Goal: Information Seeking & Learning: Find specific fact

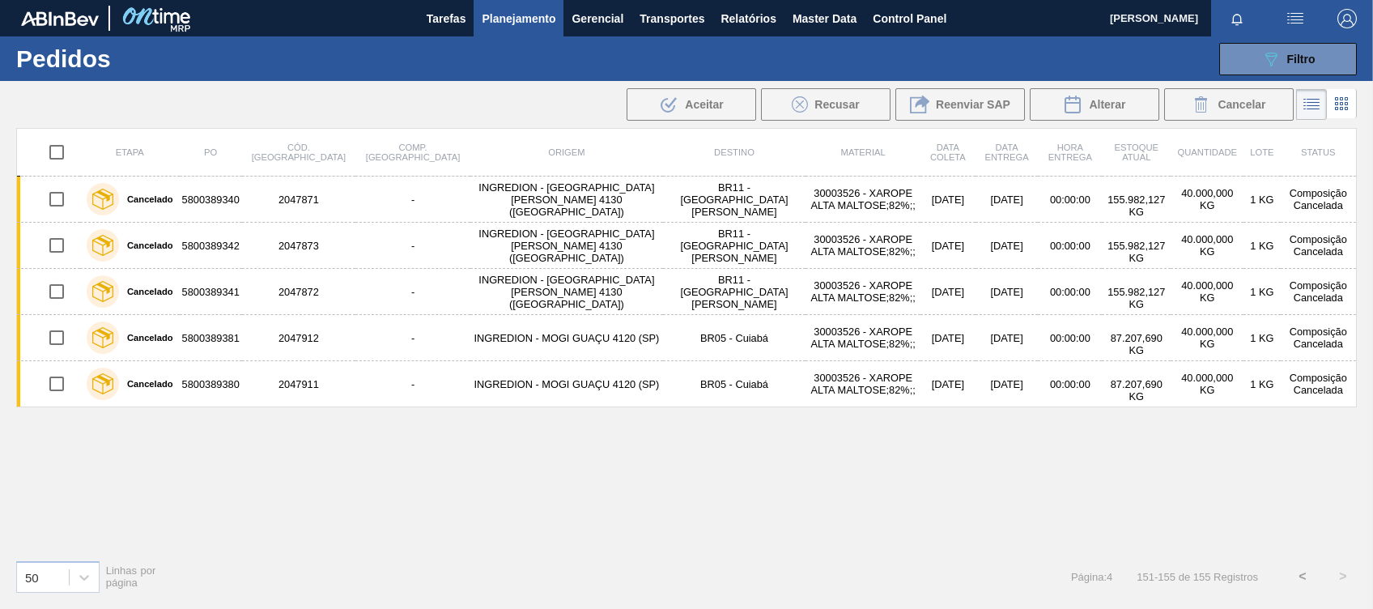
click at [536, 21] on span "Planejamento" at bounding box center [519, 18] width 74 height 19
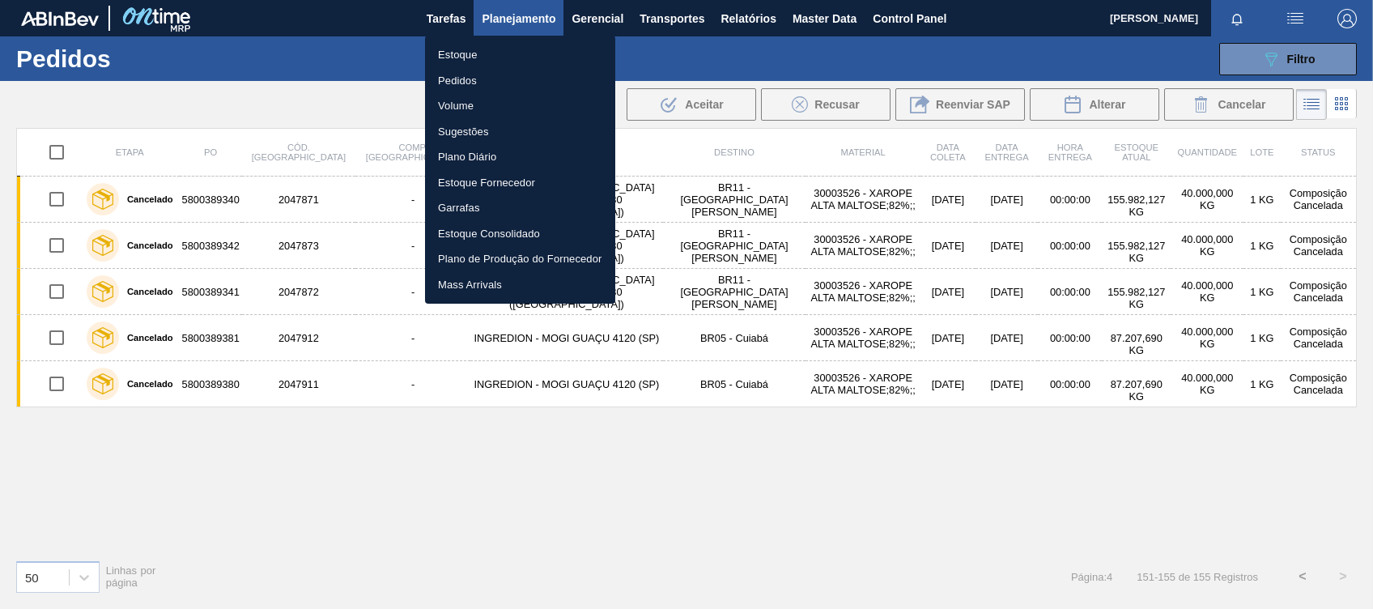
click at [483, 46] on li "Estoque" at bounding box center [520, 55] width 190 height 26
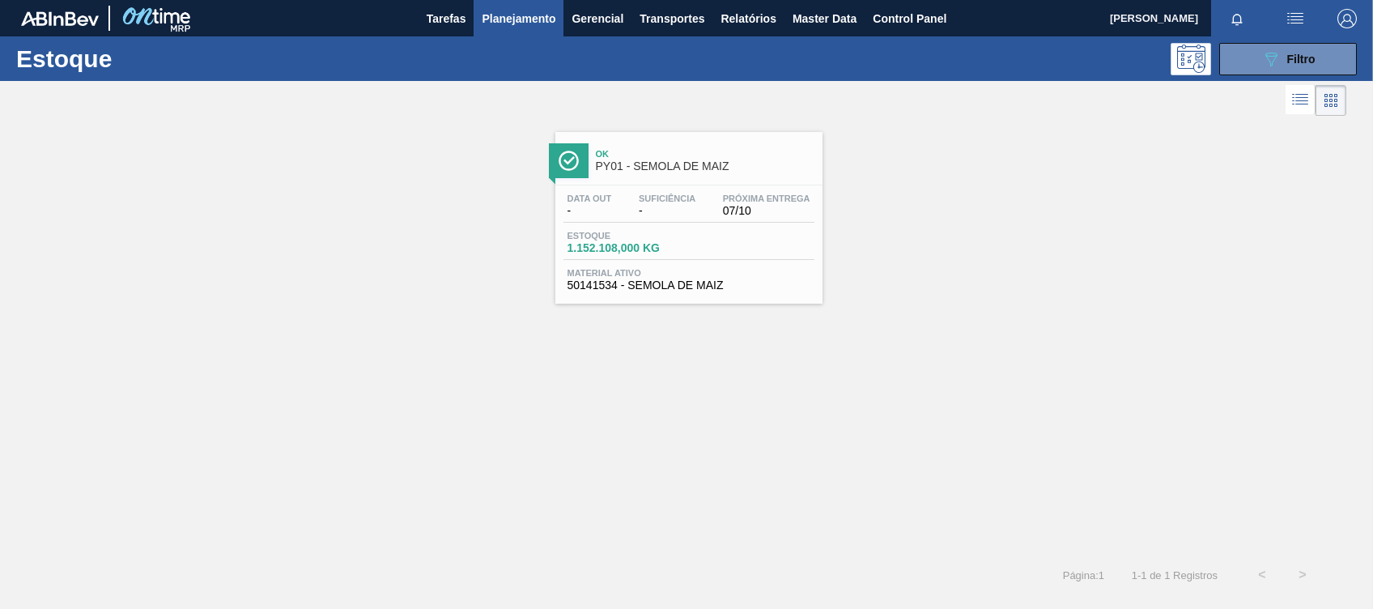
click at [1247, 35] on div at bounding box center [1240, 18] width 58 height 36
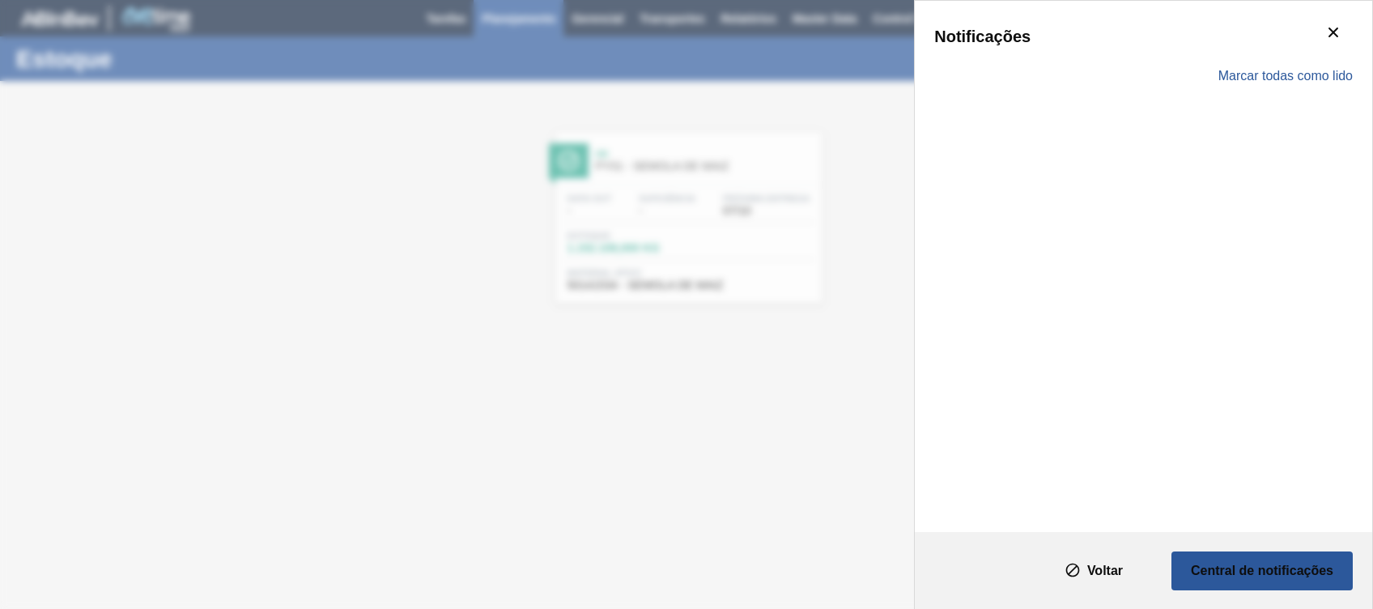
click at [1247, 41] on div "Notificações" at bounding box center [1143, 36] width 419 height 32
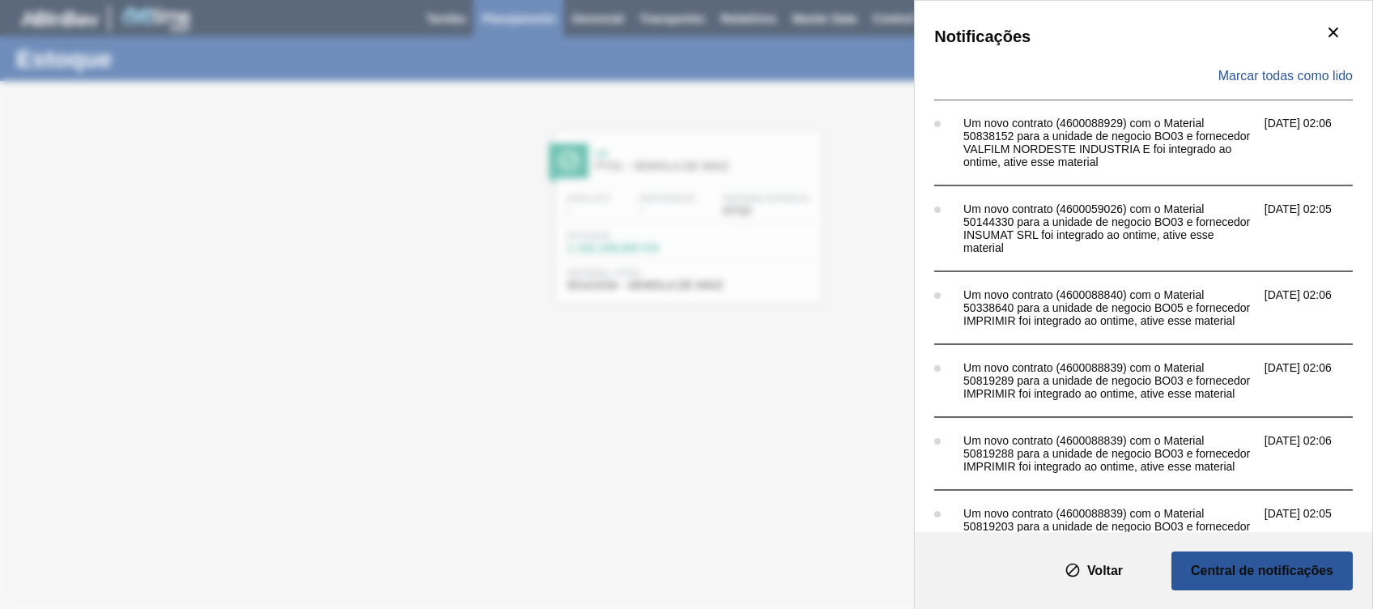
click at [833, 69] on div "Notificações Marcar todas como lido Um novo contrato (4600088929) com o Materia…" at bounding box center [686, 304] width 1373 height 609
click at [790, 104] on div "Notificações Marcar todas como lido Um novo contrato (4600088929) com o Materia…" at bounding box center [686, 304] width 1373 height 609
click at [1343, 19] on button "botão de ícone" at bounding box center [1333, 33] width 39 height 39
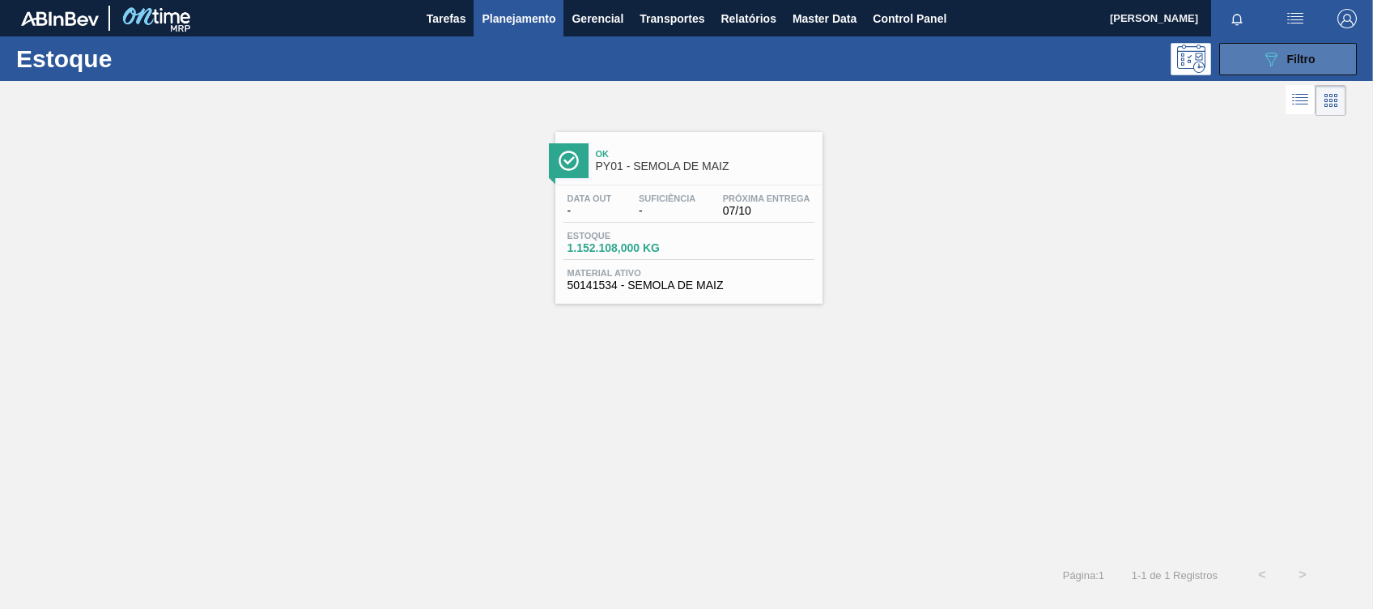
click at [1274, 57] on icon "089F7B8B-B2A5-4AFE-B5C0-19BA573D28AC" at bounding box center [1270, 58] width 19 height 19
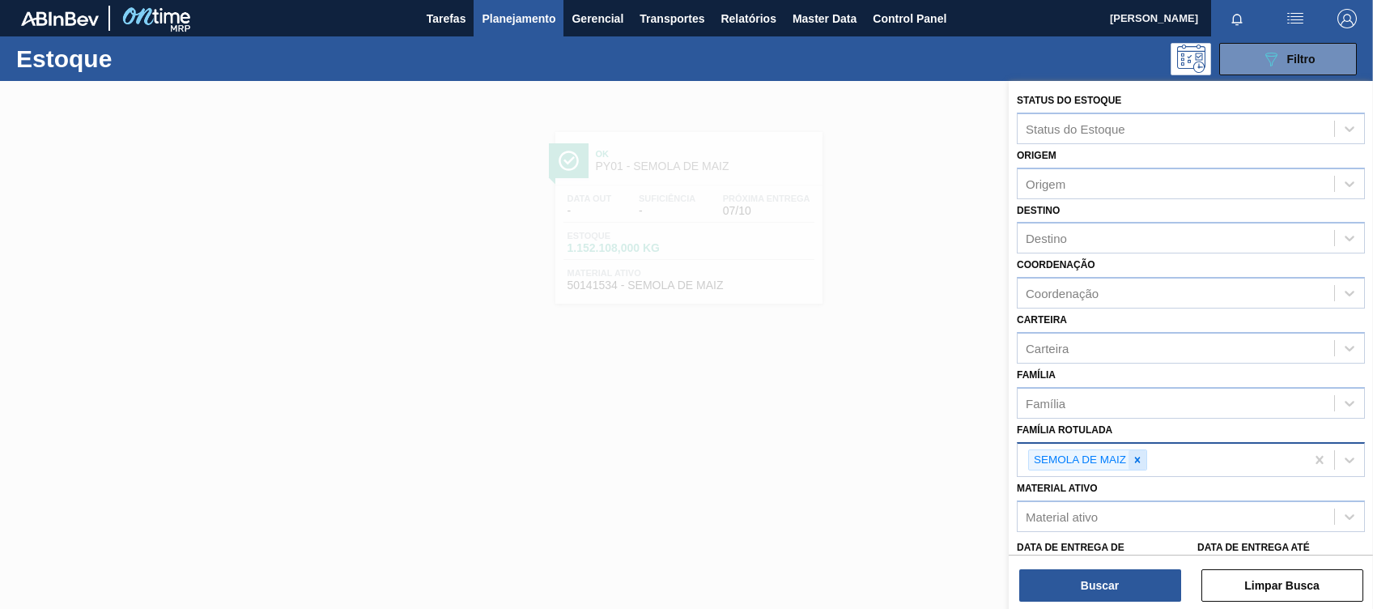
click at [1133, 455] on icon at bounding box center [1137, 459] width 11 height 11
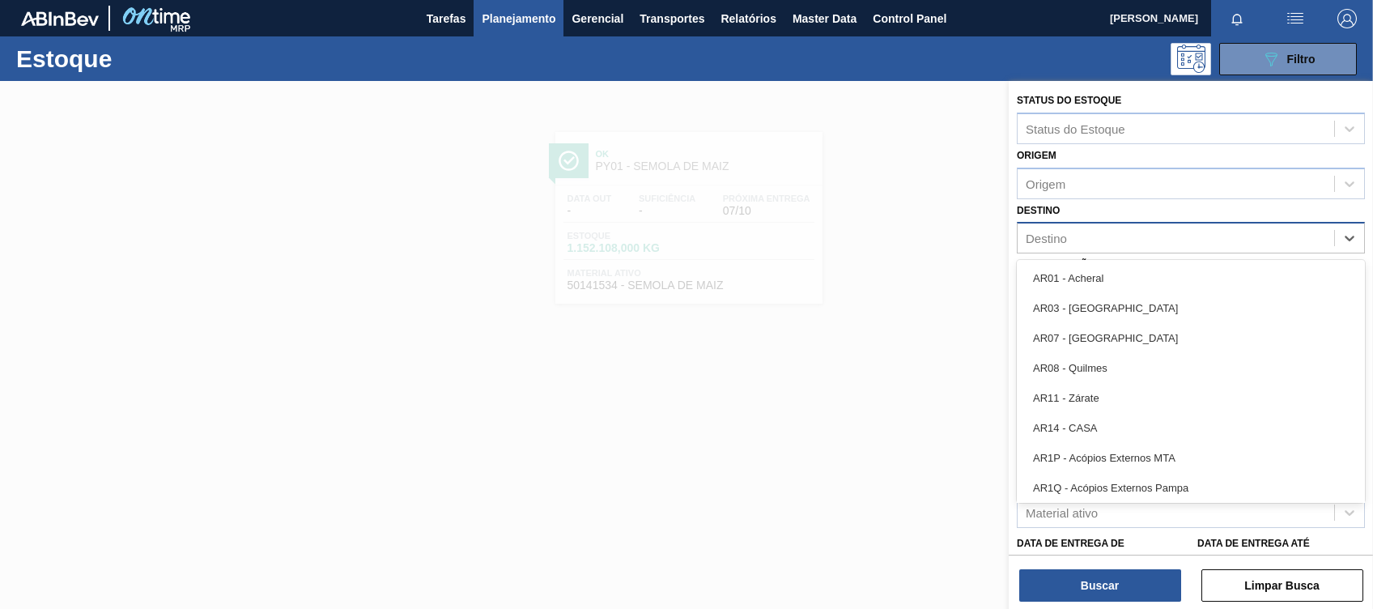
click at [1096, 234] on div "Destino" at bounding box center [1176, 238] width 317 height 23
type input "cl"
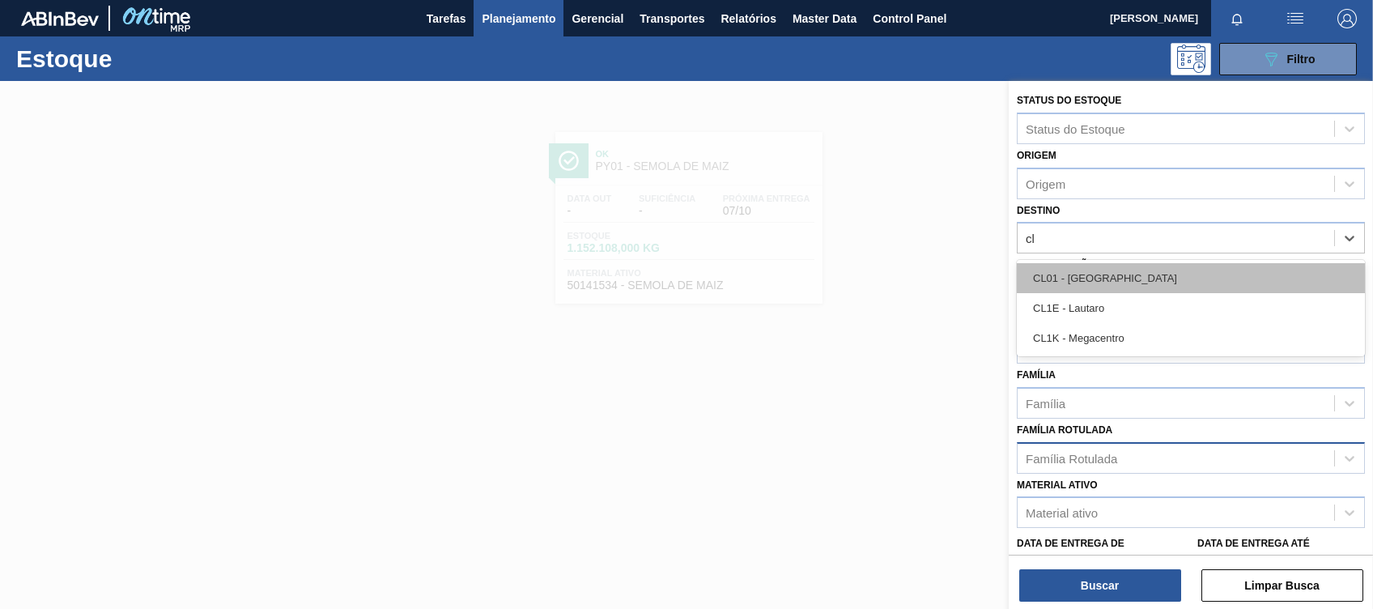
click at [1114, 279] on div "CL01 - [GEOGRAPHIC_DATA]" at bounding box center [1191, 278] width 348 height 30
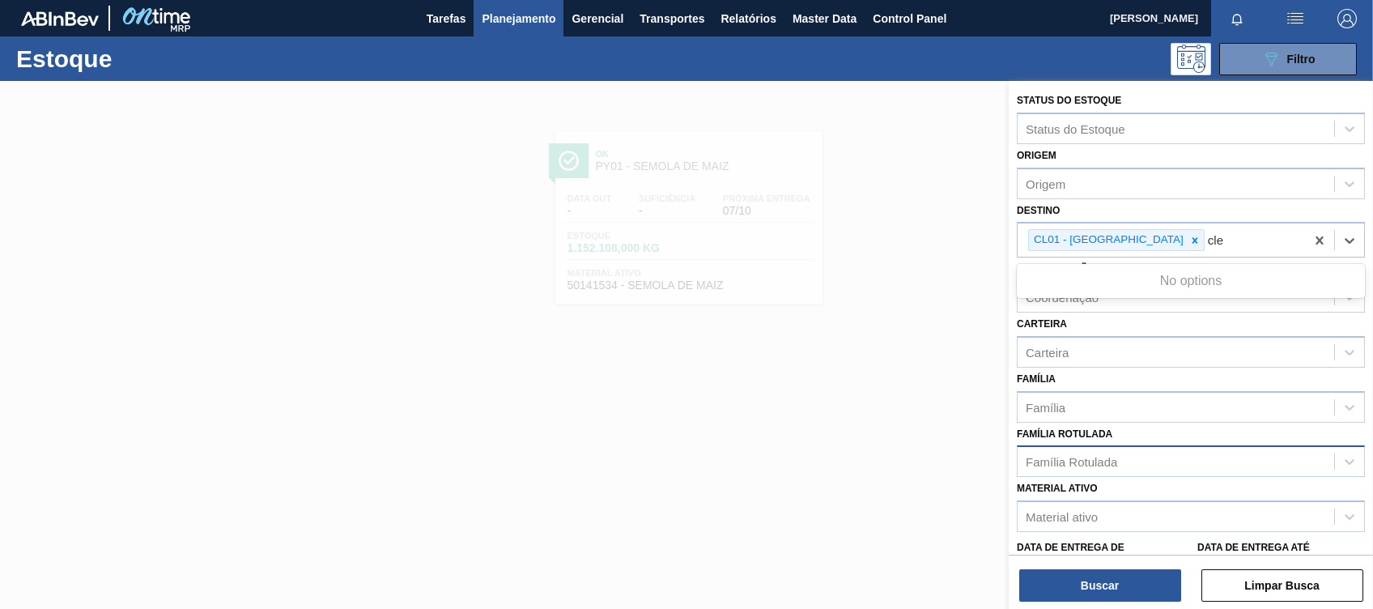
type input "cl"
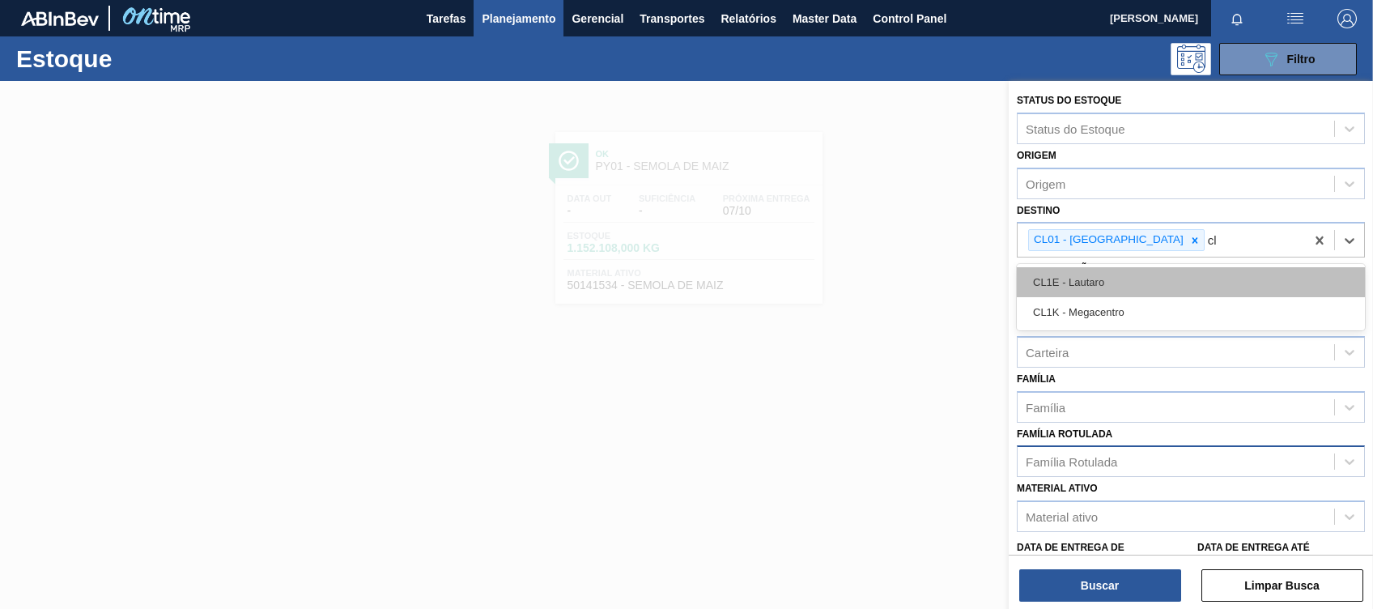
click at [1114, 278] on div "CL1E - Lautaro" at bounding box center [1191, 282] width 348 height 30
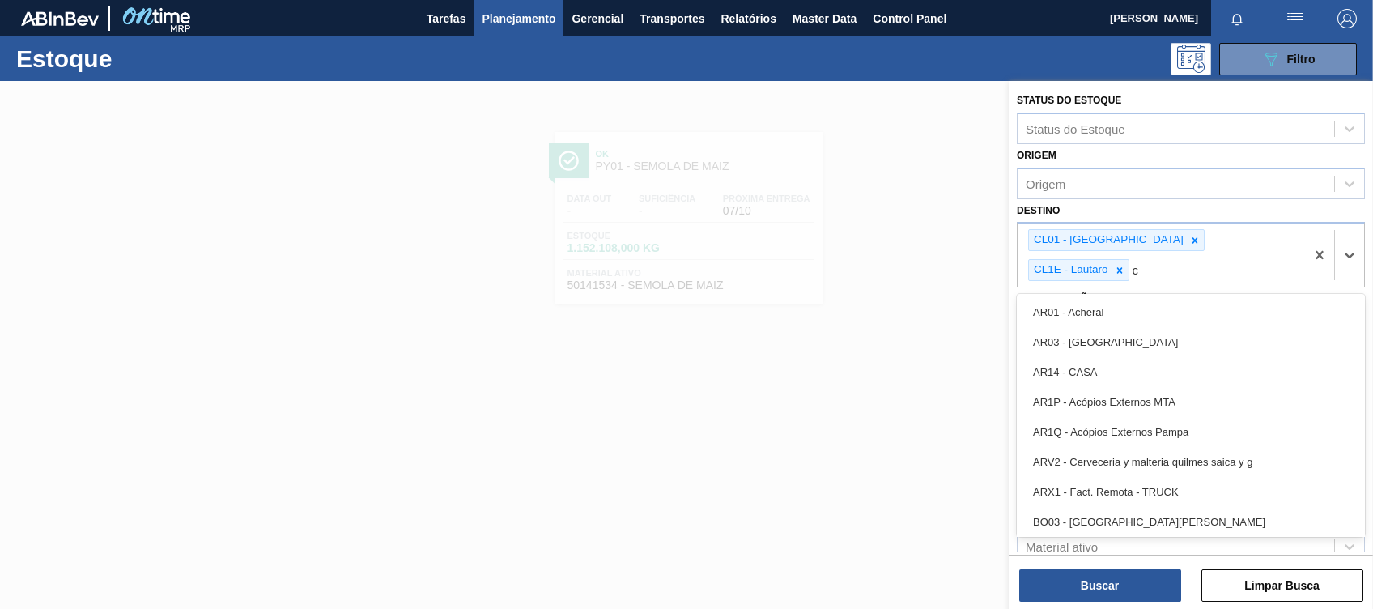
type input "cl"
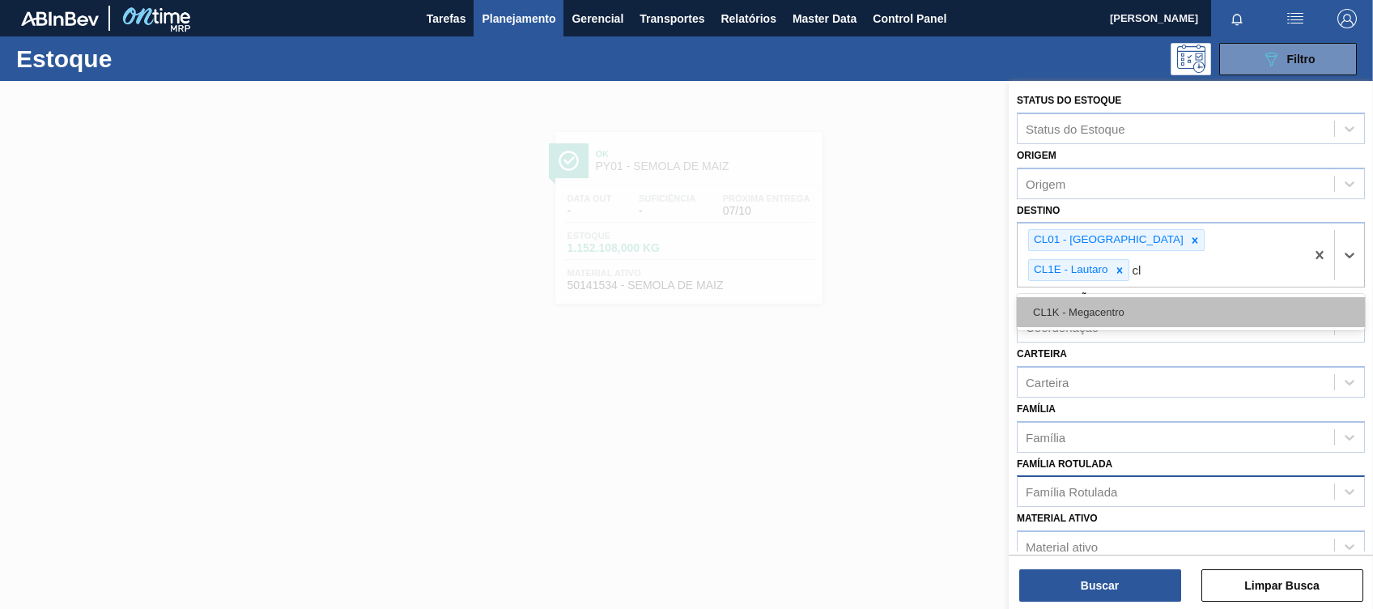
click at [1114, 297] on div "CL1K - Megacentro" at bounding box center [1191, 312] width 348 height 30
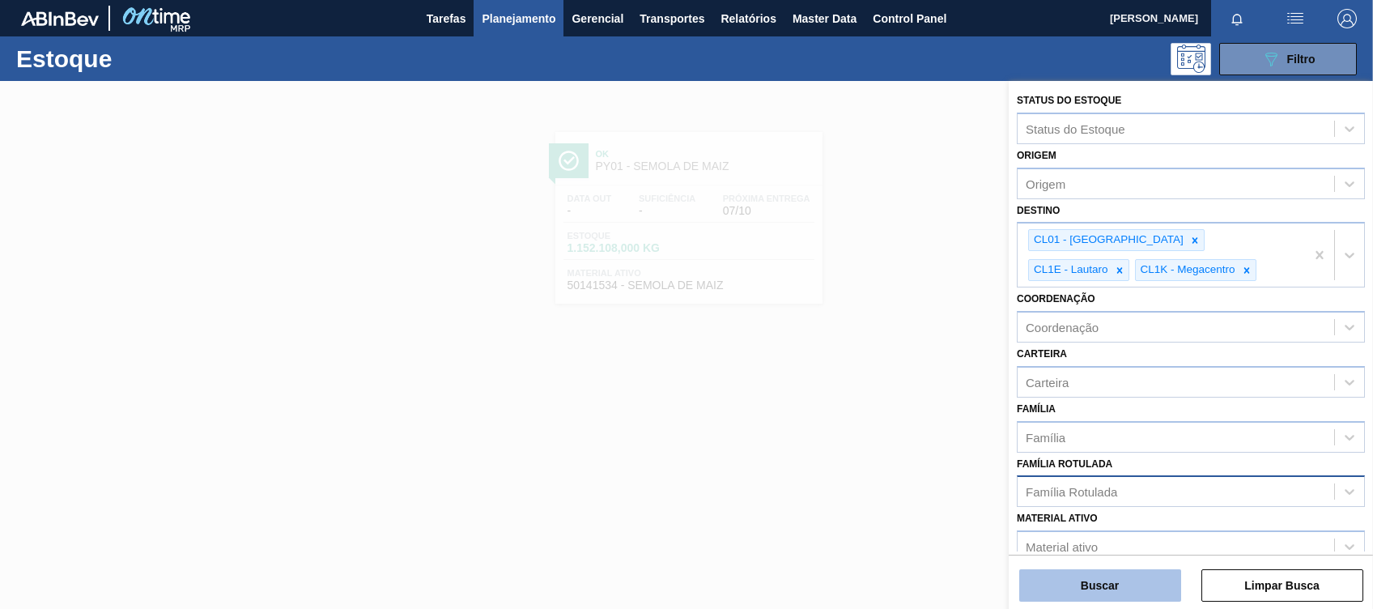
click at [1078, 581] on button "Buscar" at bounding box center [1100, 585] width 162 height 32
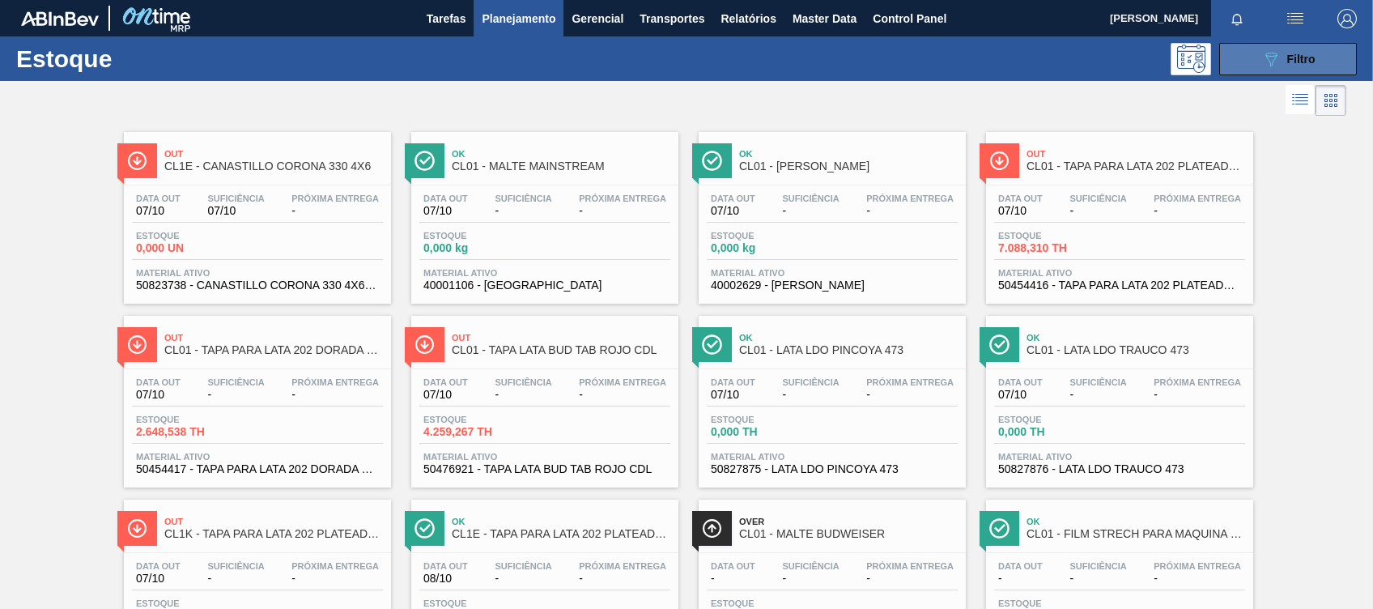
click at [1272, 63] on icon "089F7B8B-B2A5-4AFE-B5C0-19BA573D28AC" at bounding box center [1270, 58] width 19 height 19
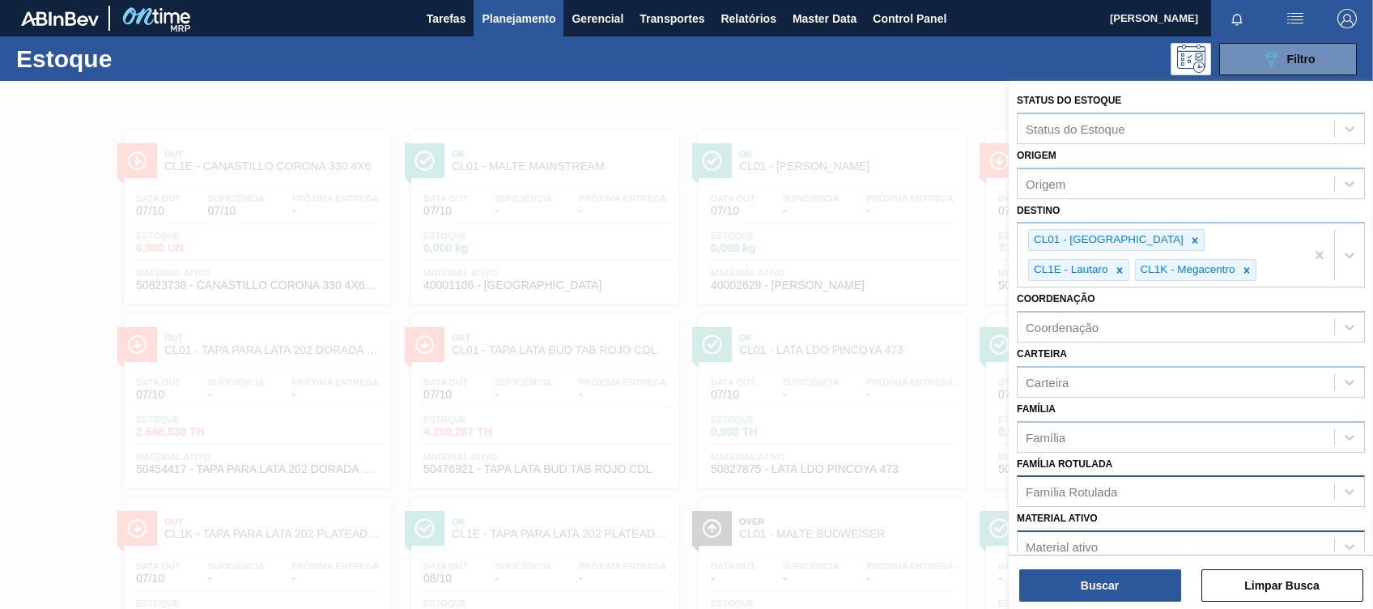
scroll to position [206, 0]
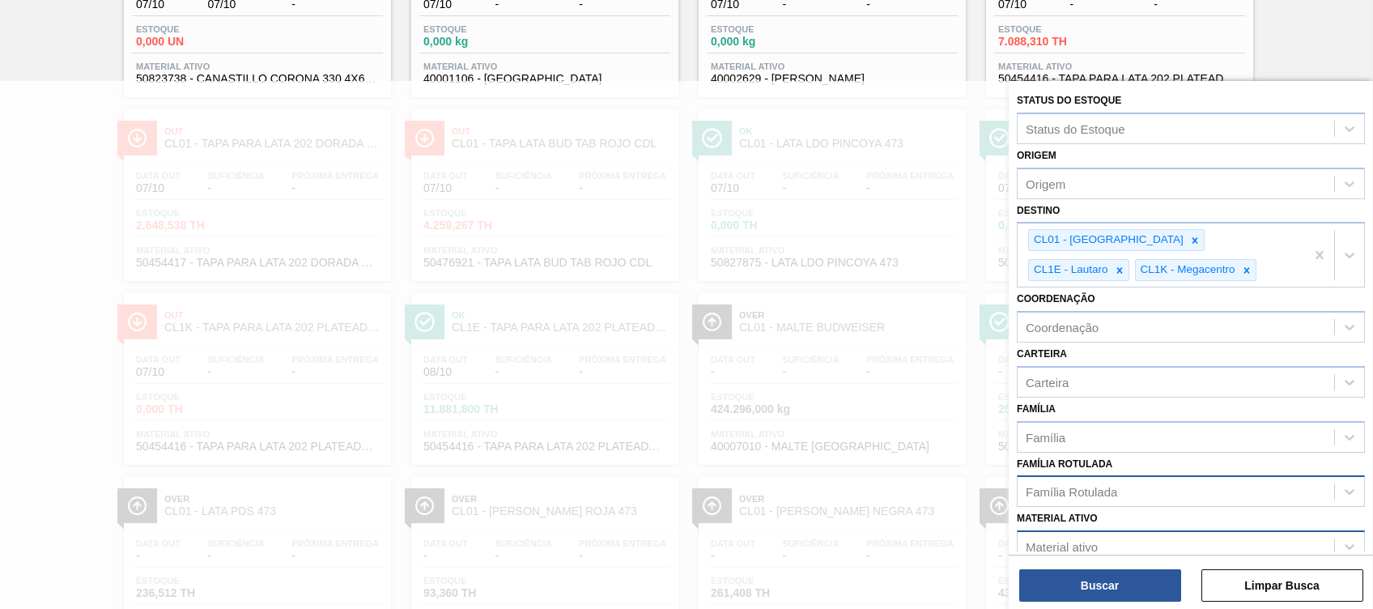
click at [1079, 535] on div "Material ativo" at bounding box center [1176, 546] width 317 height 23
type ativo "canasti"
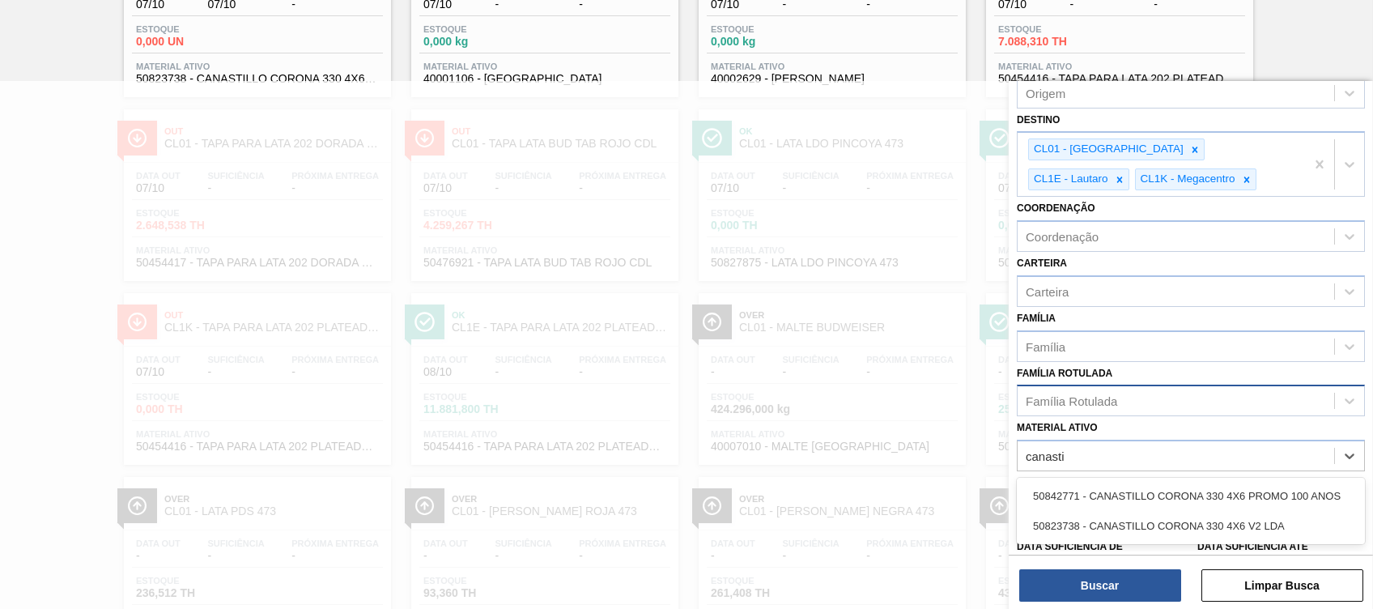
scroll to position [194, 0]
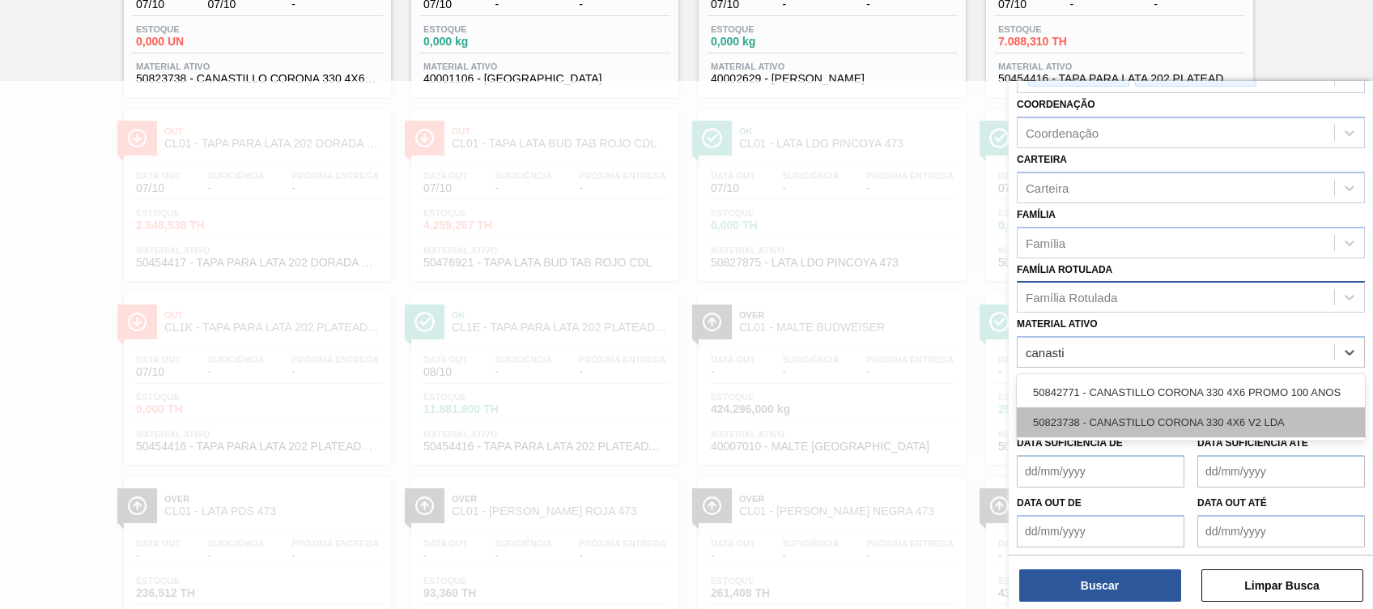
click at [1110, 416] on div "50823738 - CANASTILLO CORONA 330 4X6 V2 LDA" at bounding box center [1191, 422] width 348 height 30
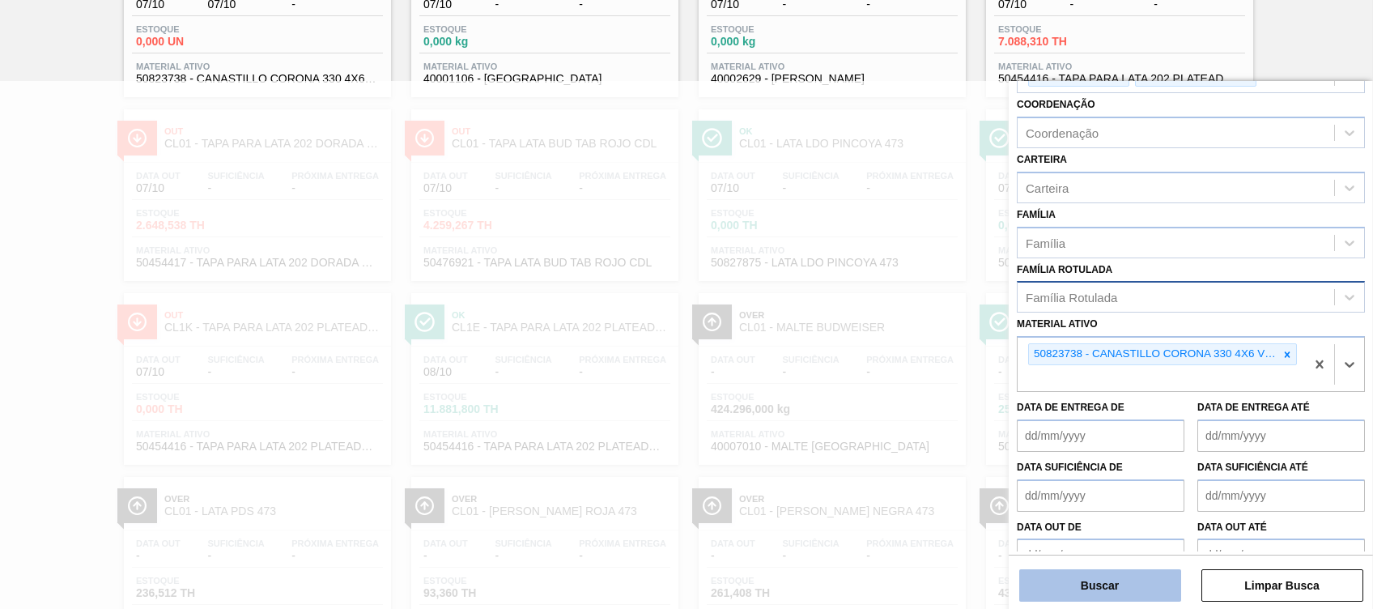
click at [1108, 587] on button "Buscar" at bounding box center [1100, 585] width 162 height 32
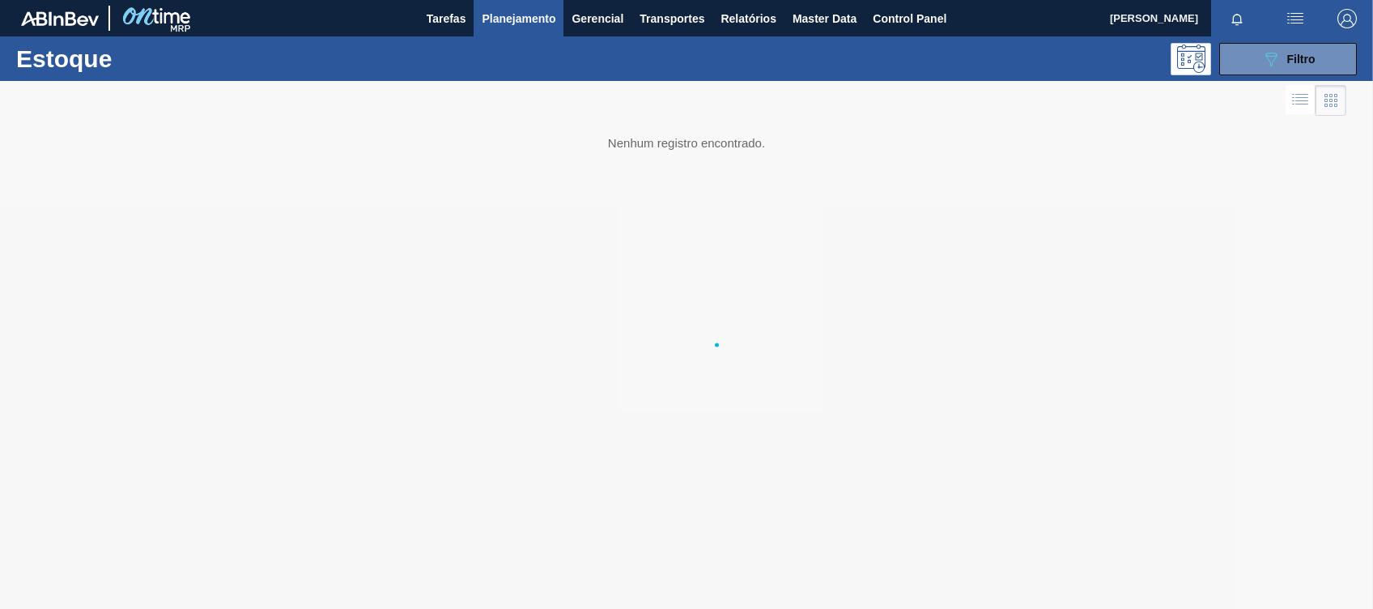
scroll to position [0, 0]
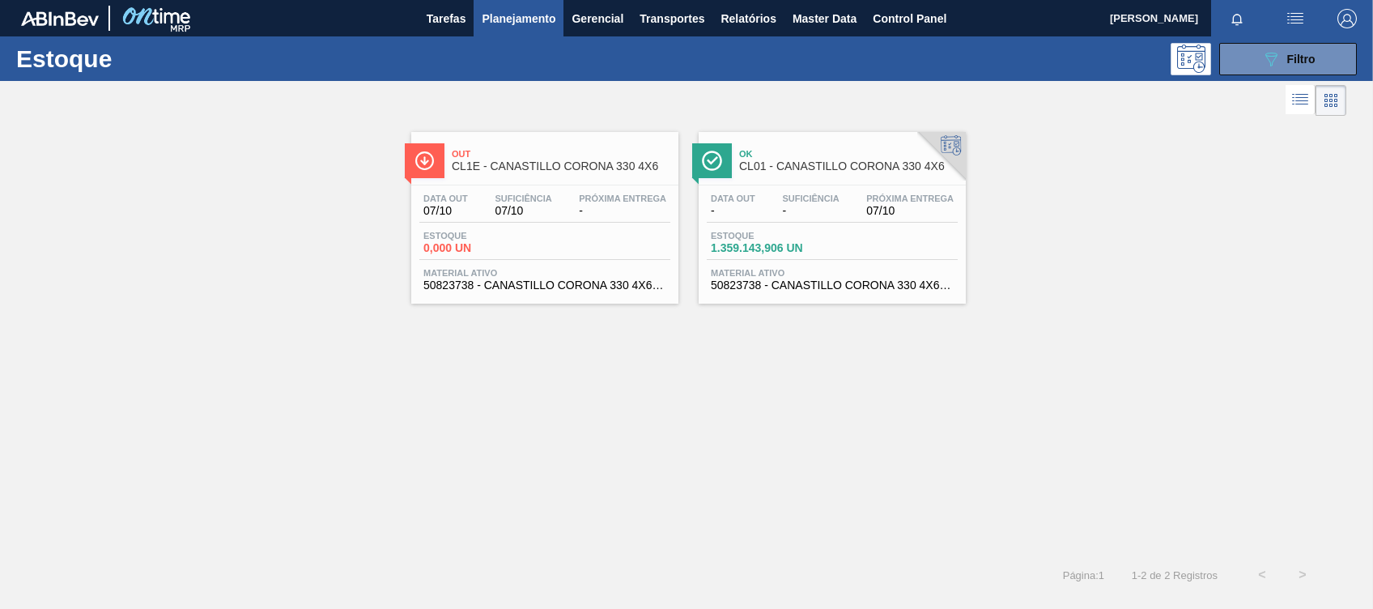
click at [767, 172] on div "Ok CL01 - CANASTILLO CORONA 330 4X6" at bounding box center [848, 161] width 219 height 36
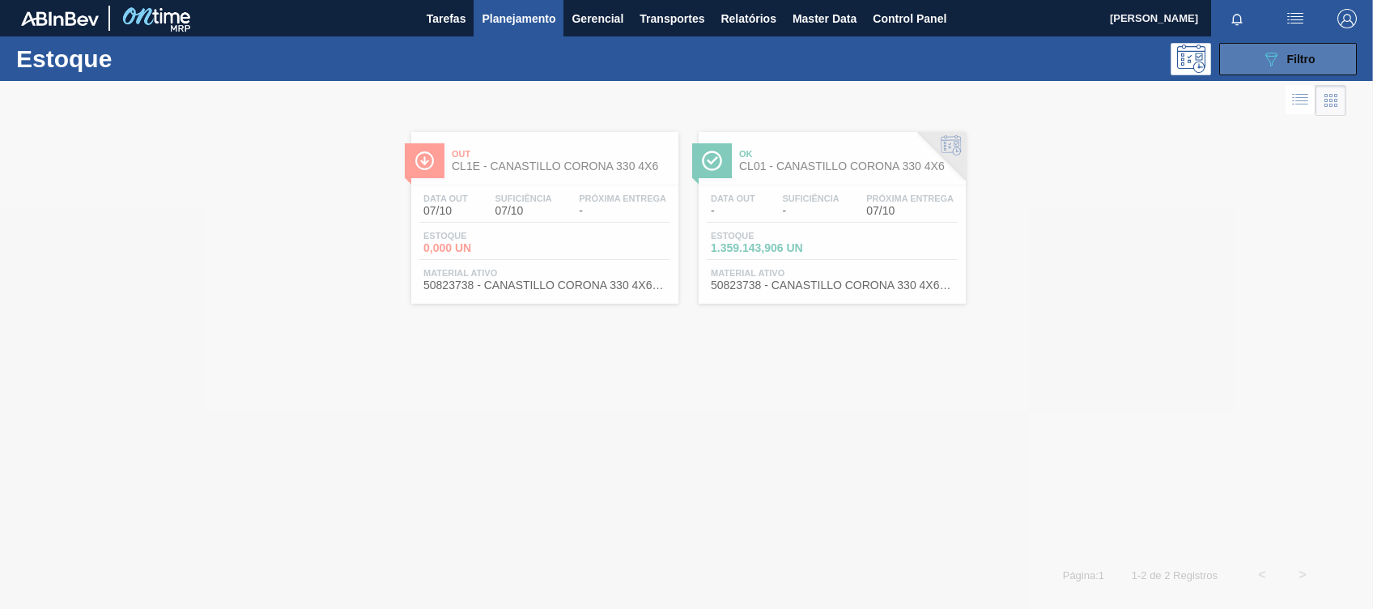
click at [1263, 55] on icon "089F7B8B-B2A5-4AFE-B5C0-19BA573D28AC" at bounding box center [1270, 58] width 19 height 19
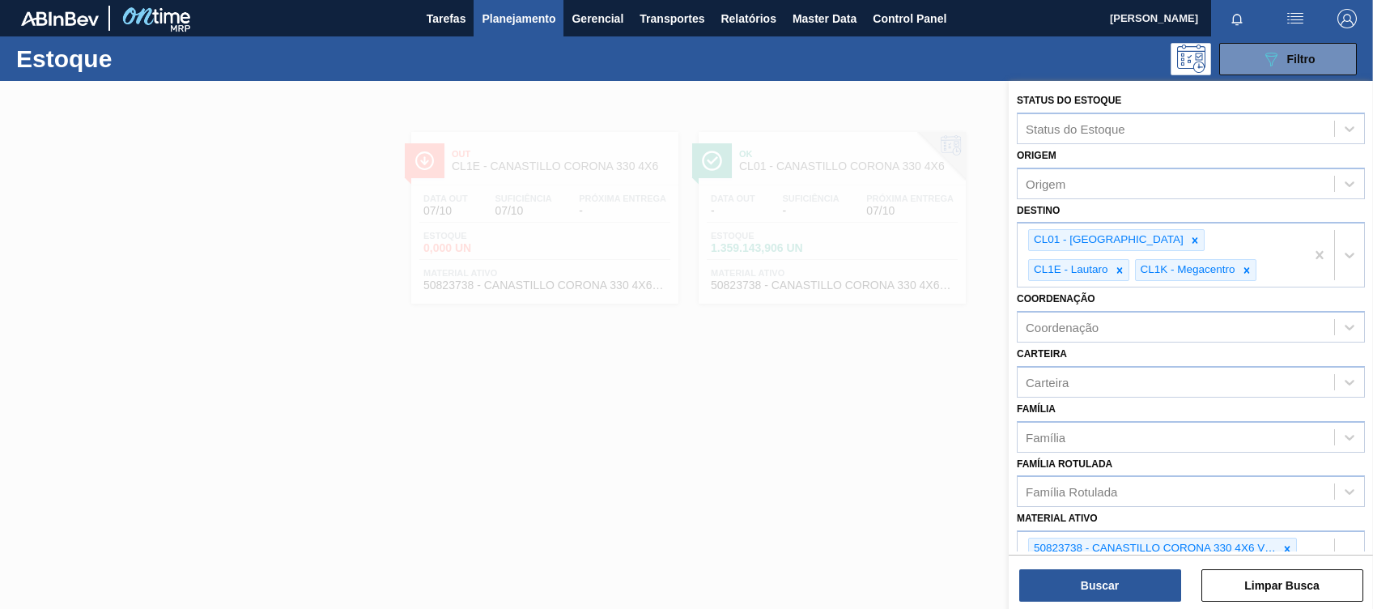
click at [1288, 543] on icon at bounding box center [1287, 548] width 11 height 11
click at [1193, 237] on icon at bounding box center [1196, 240] width 6 height 6
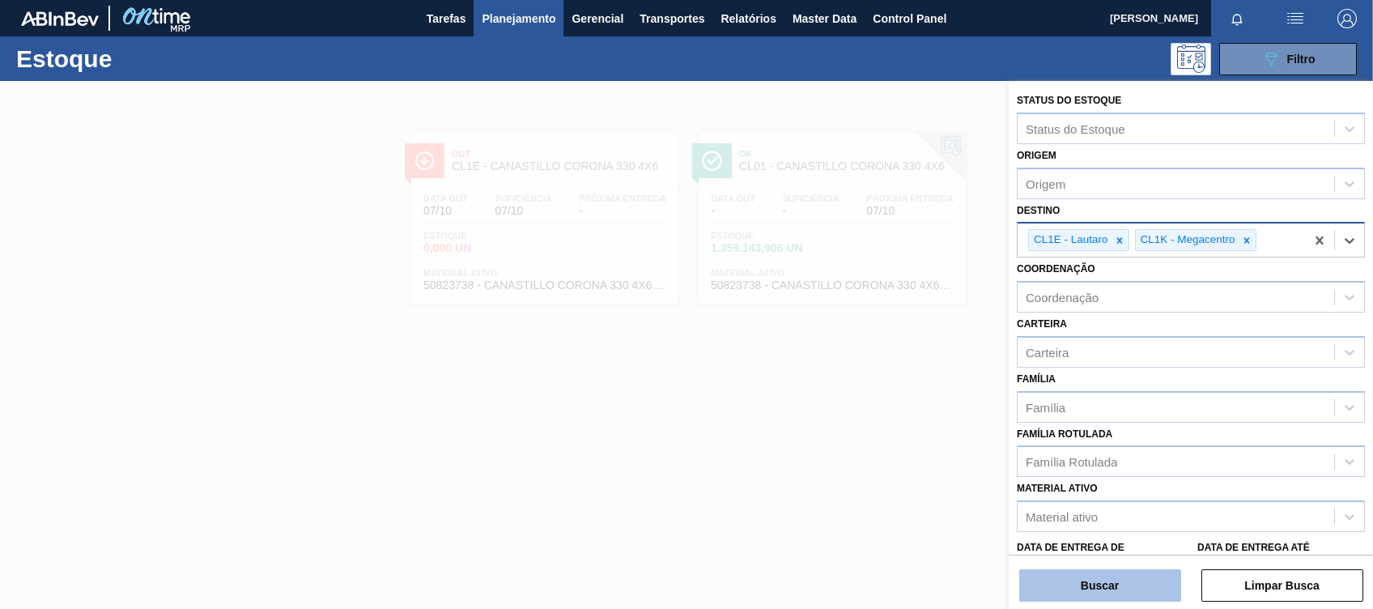
click at [1068, 576] on button "Buscar" at bounding box center [1100, 585] width 162 height 32
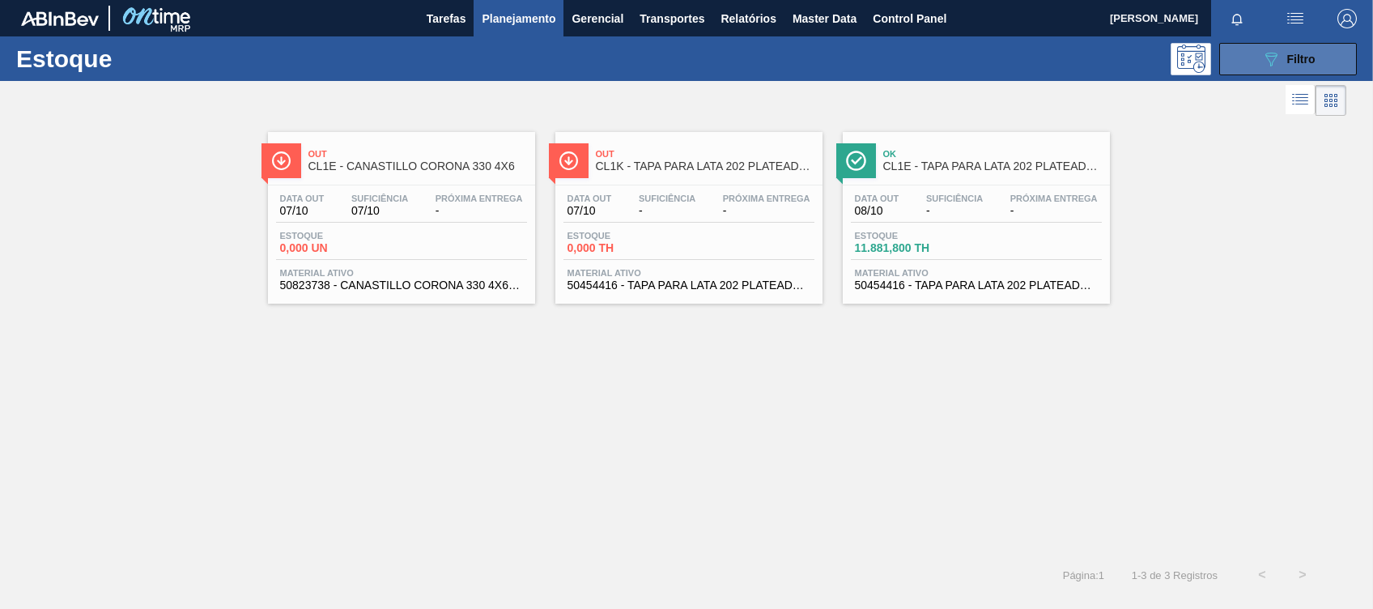
click at [1275, 58] on icon "089F7B8B-B2A5-4AFE-B5C0-19BA573D28AC" at bounding box center [1270, 58] width 19 height 19
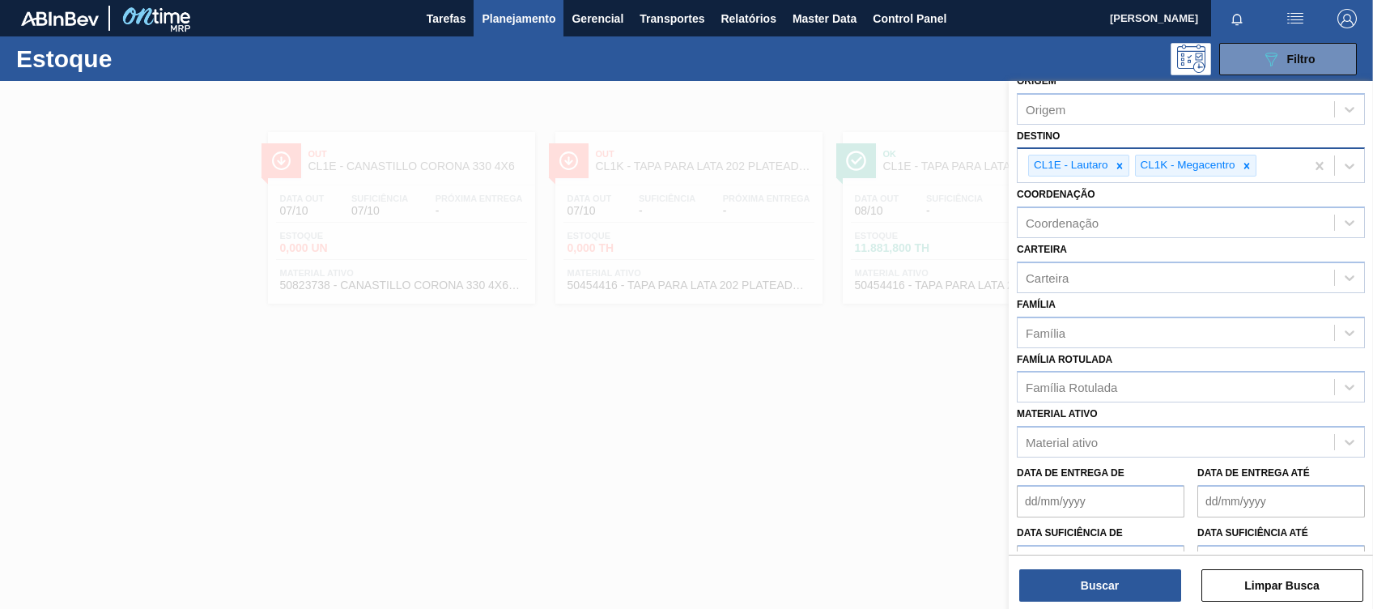
scroll to position [108, 0]
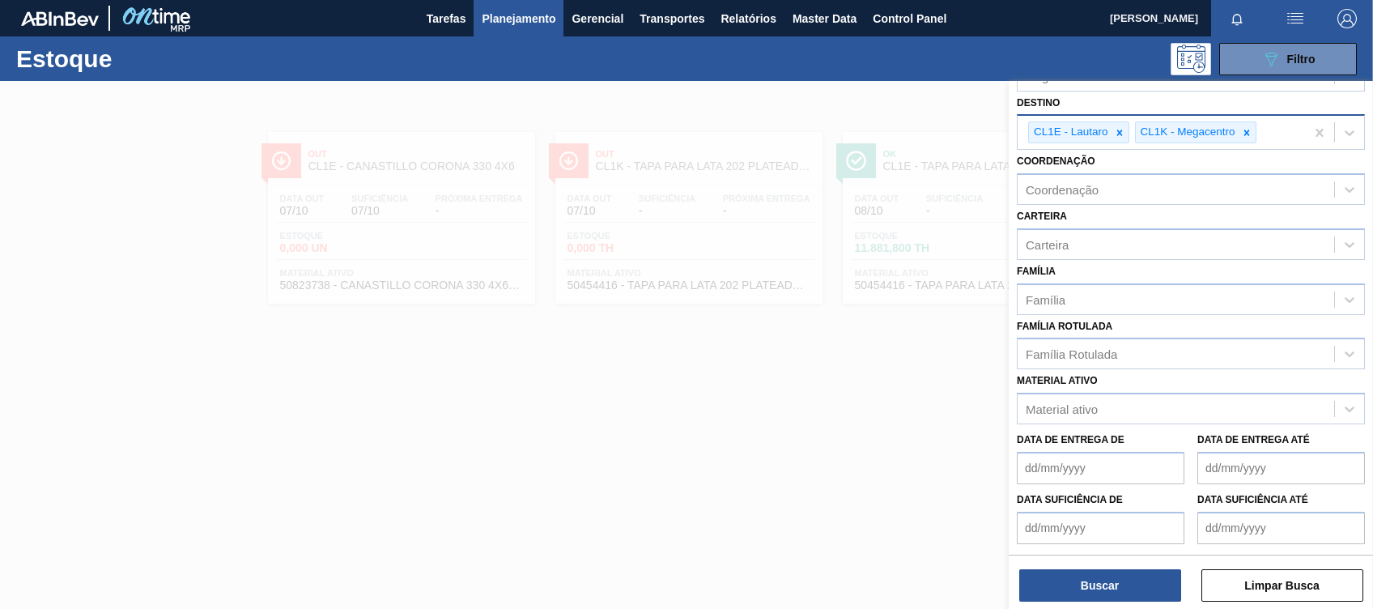
click at [1287, 130] on div "CL1E - Lautaro CL1K - Megacentro" at bounding box center [1161, 132] width 287 height 33
type input "cl0"
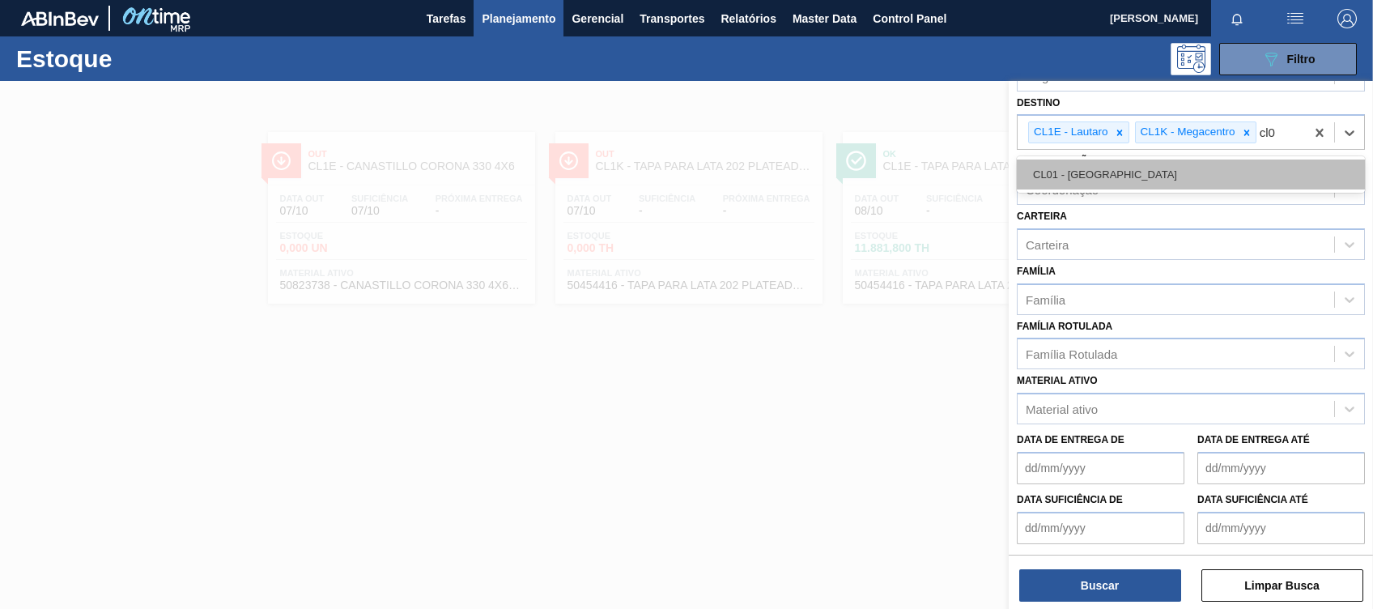
click at [1168, 164] on div "CL01 - [GEOGRAPHIC_DATA]" at bounding box center [1191, 175] width 348 height 30
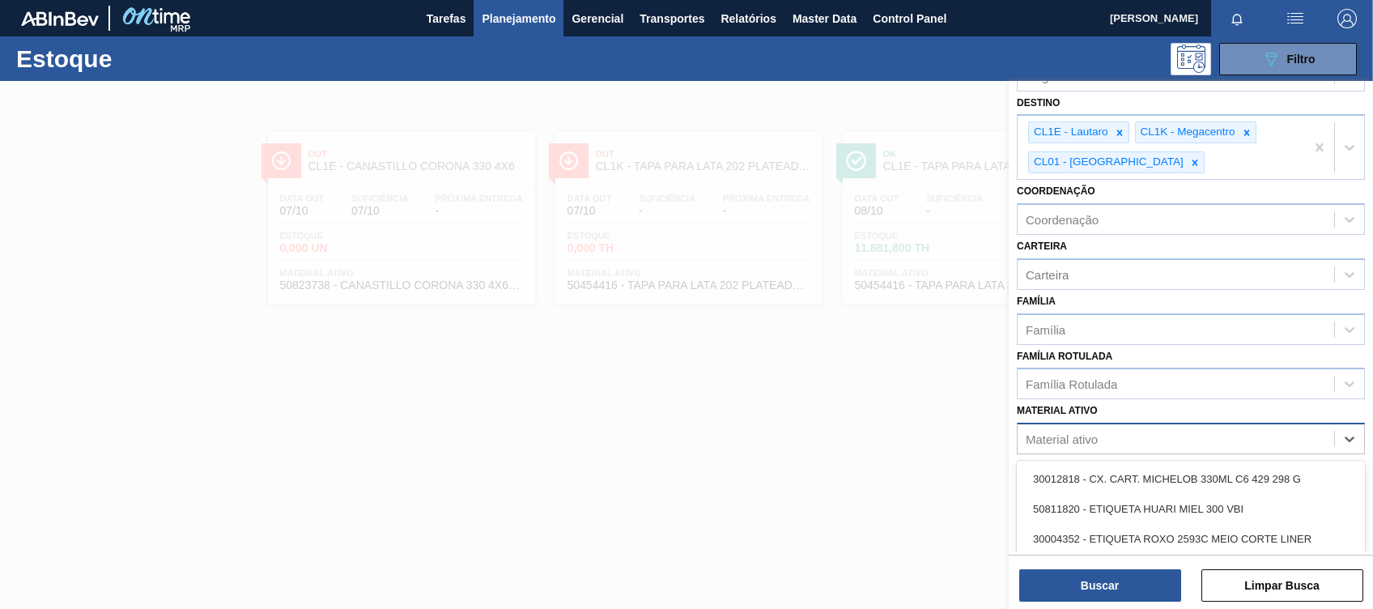
click at [1062, 432] on div "Material ativo" at bounding box center [1062, 439] width 72 height 14
type ativo "504544"
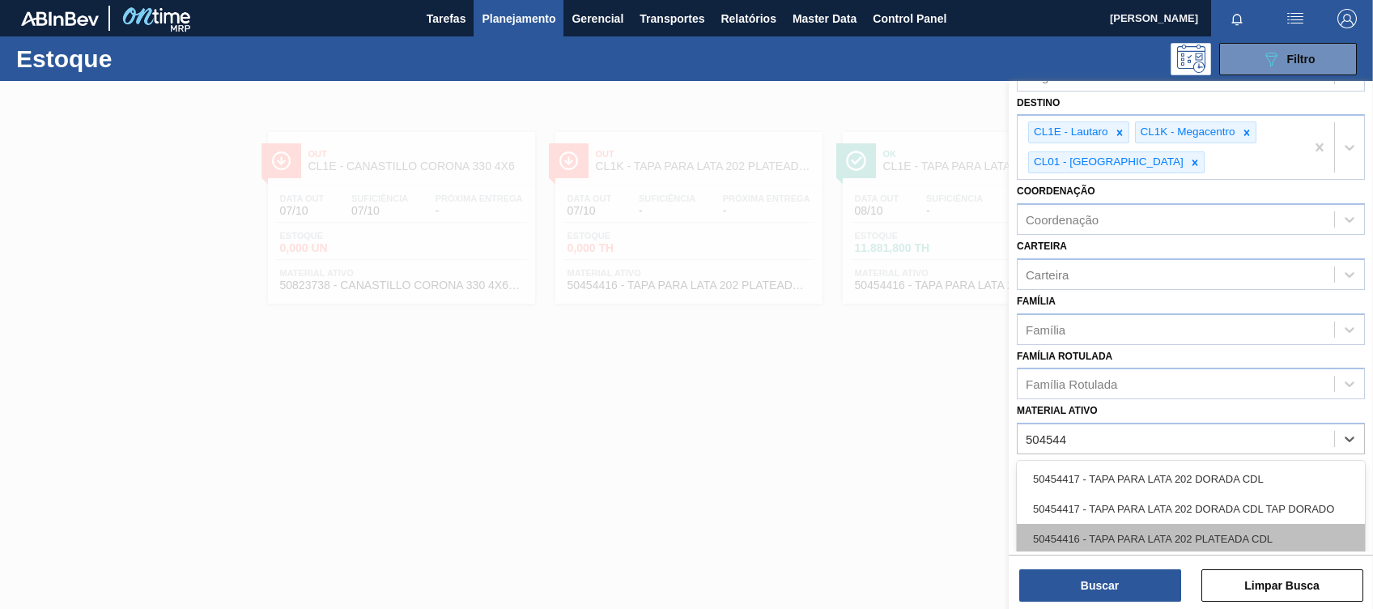
click at [1134, 530] on div "50454416 - TAPA PARA LATA 202 PLATEADA CDL" at bounding box center [1191, 539] width 348 height 30
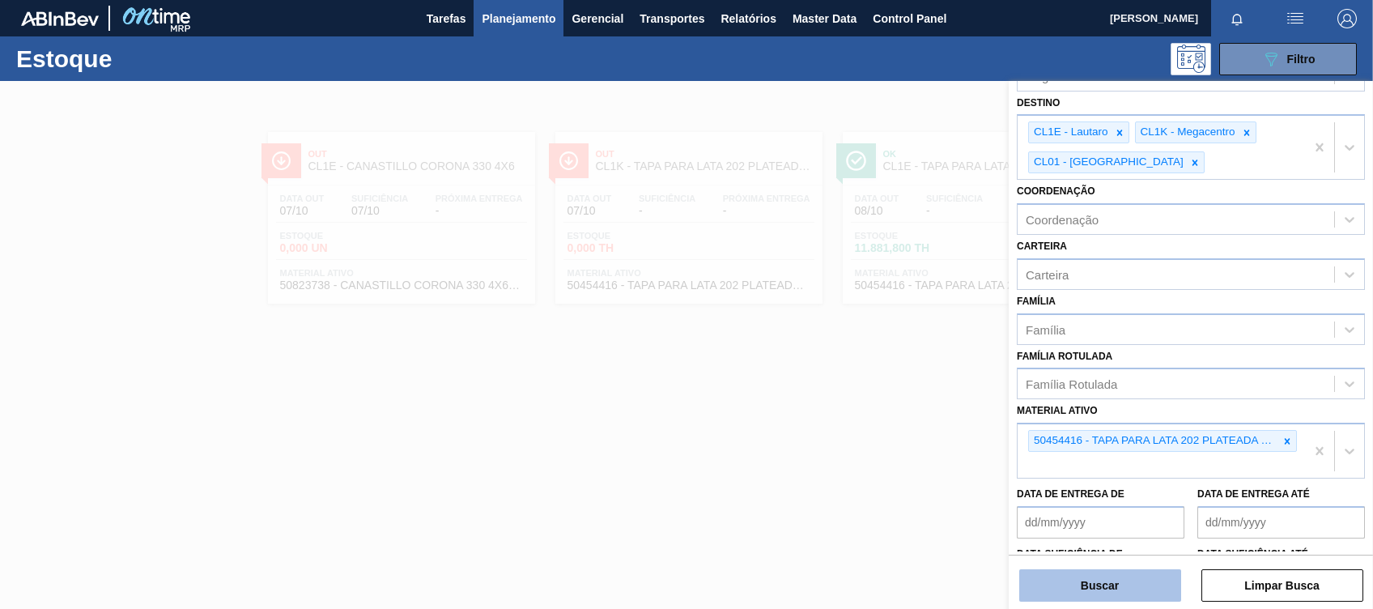
click at [1106, 599] on button "Buscar" at bounding box center [1100, 585] width 162 height 32
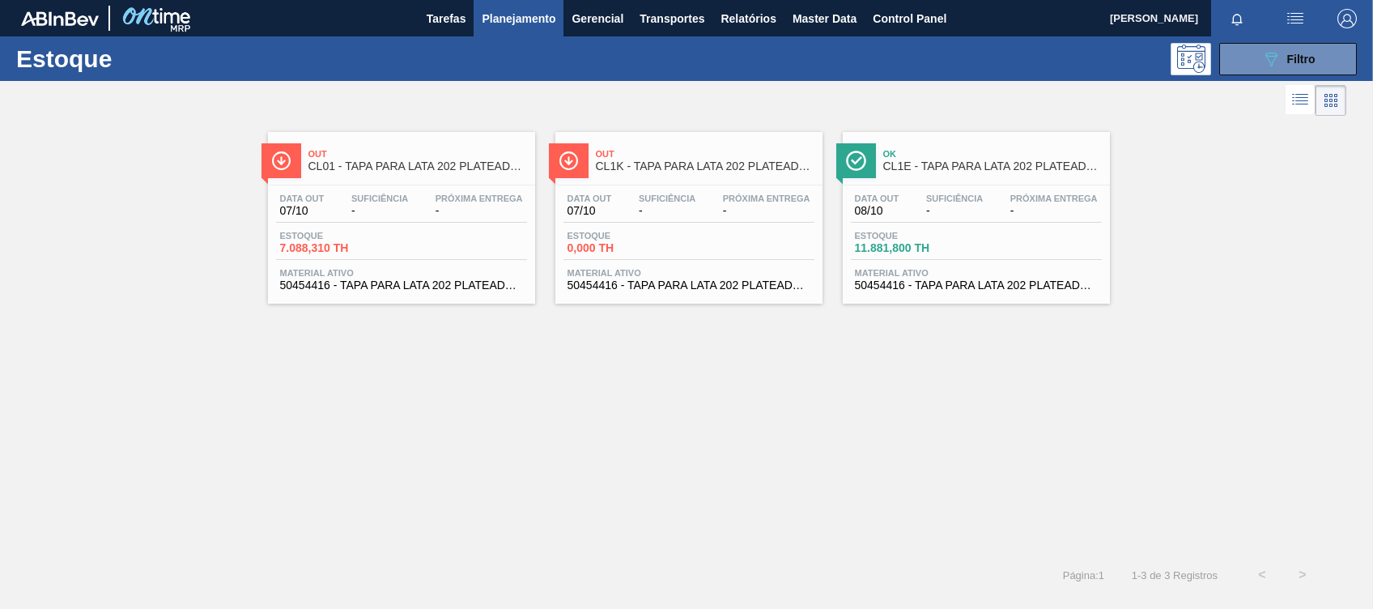
click at [989, 166] on span "CL1E - TAPA PARA LATA 202 PLATEADA CDL" at bounding box center [992, 166] width 219 height 12
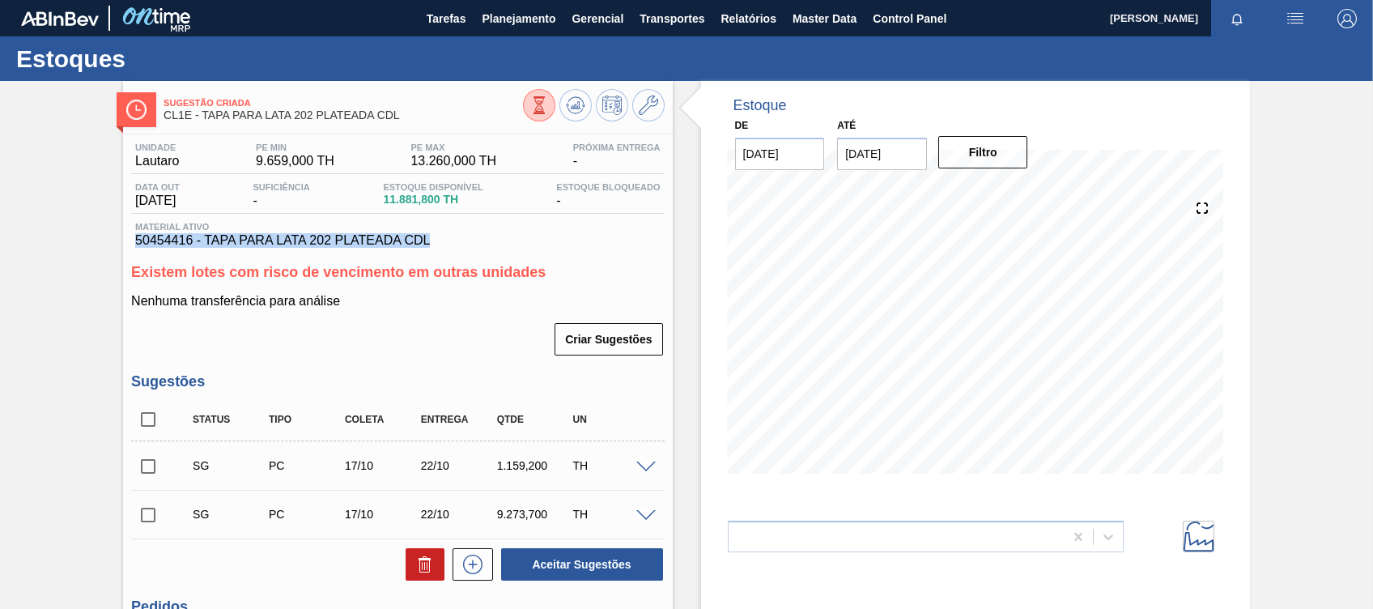
drag, startPoint x: 453, startPoint y: 238, endPoint x: 119, endPoint y: 242, distance: 333.6
click at [119, 242] on div "Sugestão Criada CL1E - TAPA PARA LATA 202 PLATEADA CDL Unidade Lautaro PE MIN 9…" at bounding box center [686, 435] width 1373 height 708
copy span "50454416 - TAPA PARA LATA 202 PLATEADA CDL"
